Goal: Navigation & Orientation: Find specific page/section

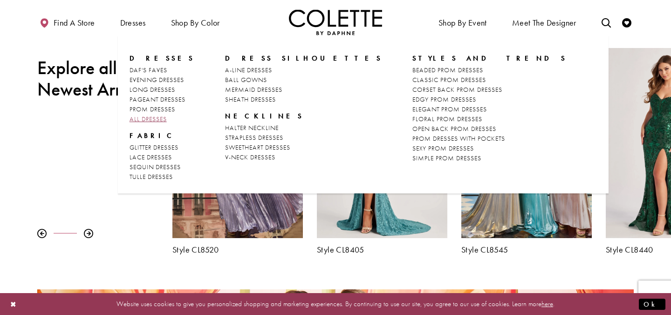
click at [156, 118] on span "ALL DRESSES" at bounding box center [148, 119] width 37 height 8
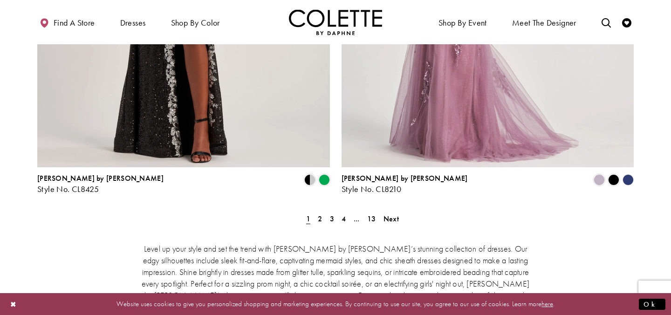
scroll to position [1719, 0]
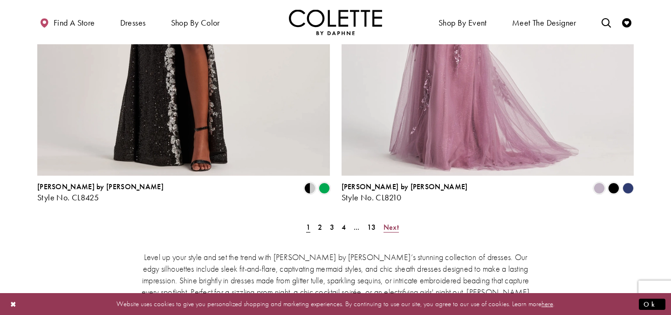
click at [382, 221] on link "Next" at bounding box center [391, 228] width 21 height 14
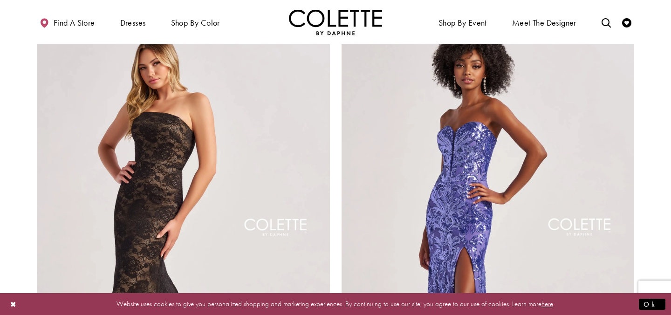
scroll to position [1819, 0]
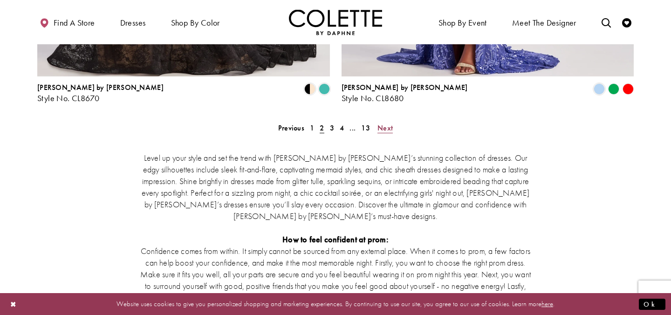
click at [388, 123] on span "Next" at bounding box center [385, 128] width 15 height 10
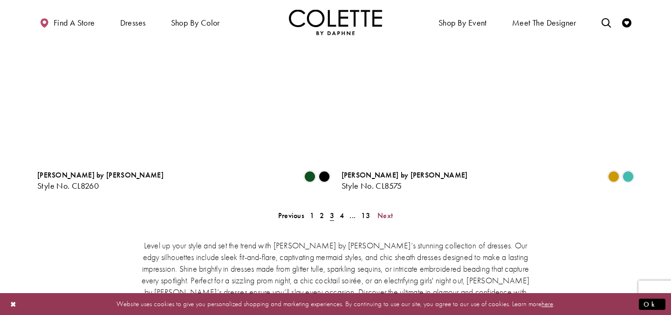
scroll to position [1844, 0]
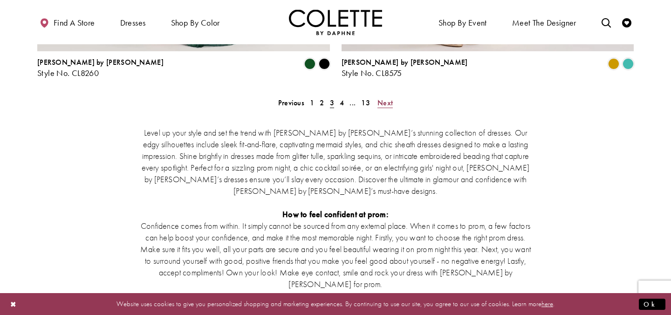
click at [388, 98] on span "Next" at bounding box center [385, 103] width 15 height 10
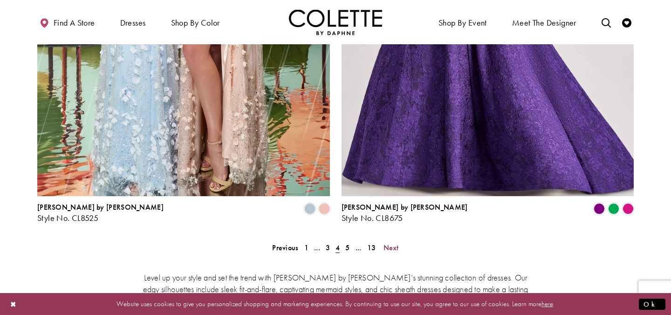
scroll to position [1701, 0]
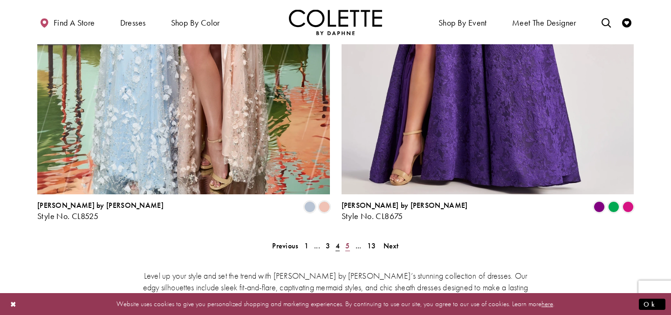
click at [345, 239] on link "5" at bounding box center [348, 246] width 10 height 14
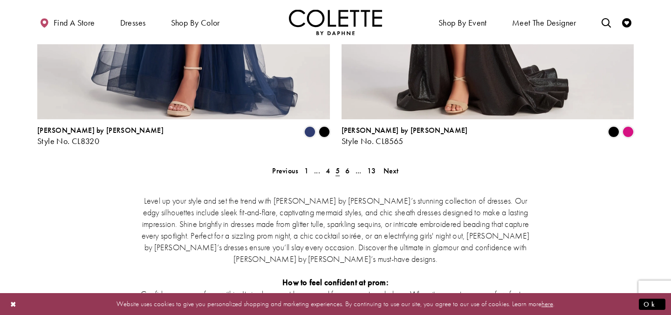
scroll to position [1778, 0]
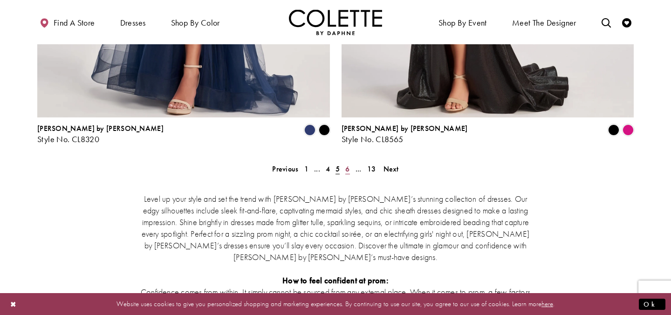
click at [351, 162] on link "6" at bounding box center [348, 169] width 10 height 14
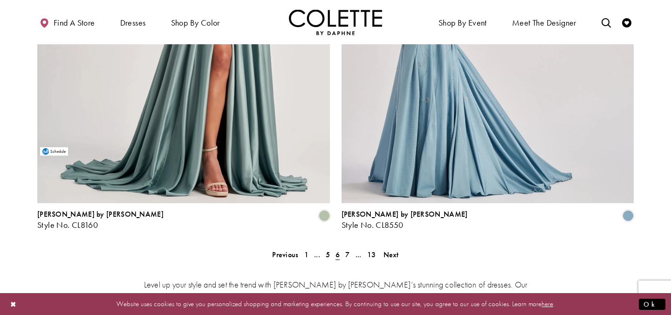
scroll to position [1697, 0]
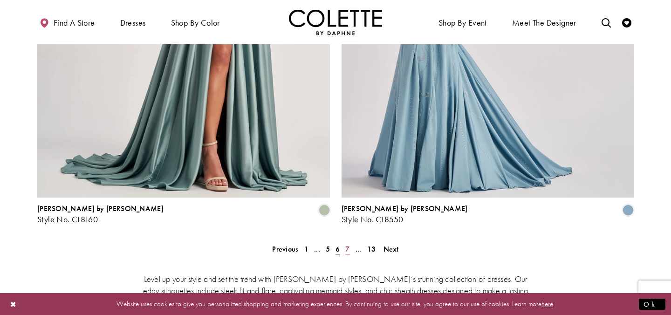
click at [351, 242] on link "7" at bounding box center [348, 249] width 10 height 14
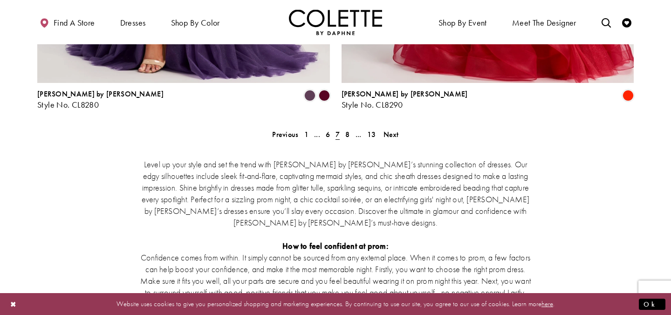
scroll to position [1819, 0]
